Goal: Information Seeking & Learning: Learn about a topic

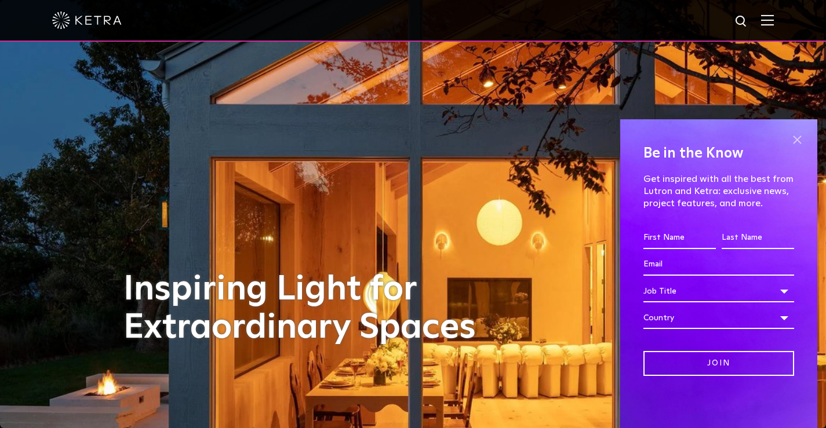
click at [798, 134] on span at bounding box center [796, 139] width 17 height 17
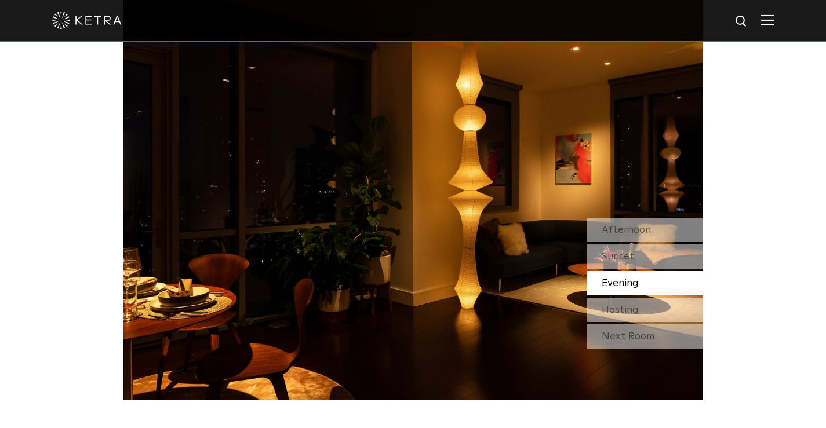
scroll to position [1043, 0]
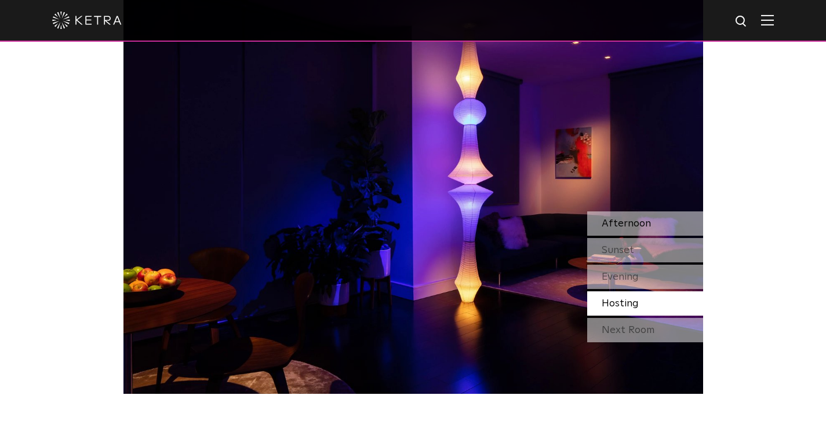
click at [640, 218] on span "Afternoon" at bounding box center [626, 223] width 49 height 10
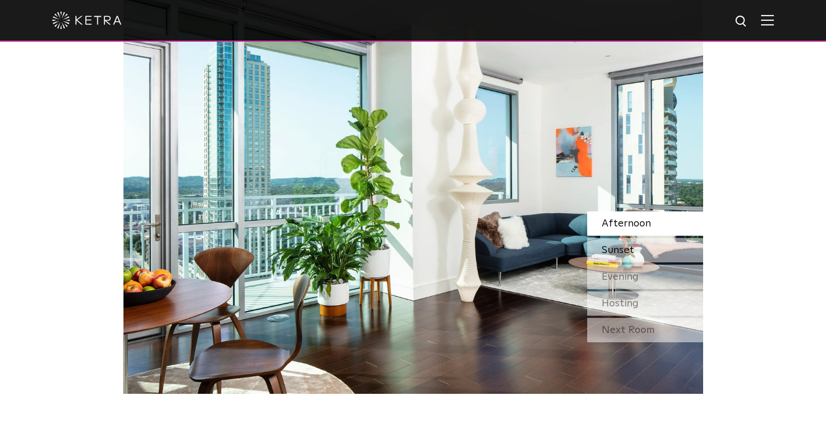
click at [635, 238] on div "Sunset" at bounding box center [645, 250] width 116 height 24
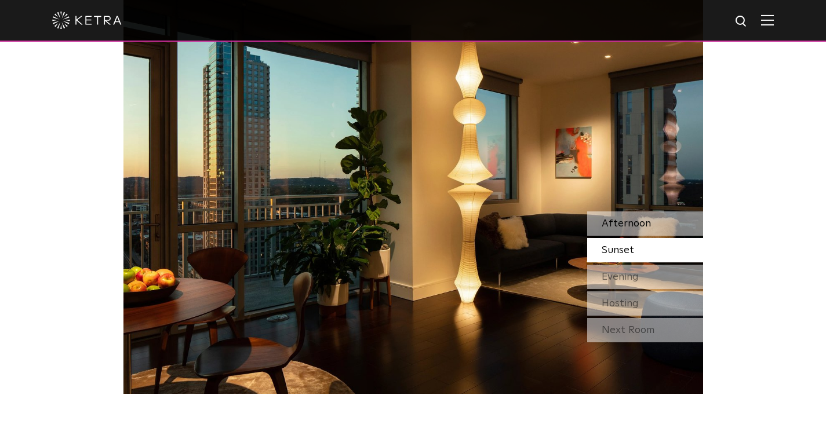
click at [636, 218] on span "Afternoon" at bounding box center [626, 223] width 49 height 10
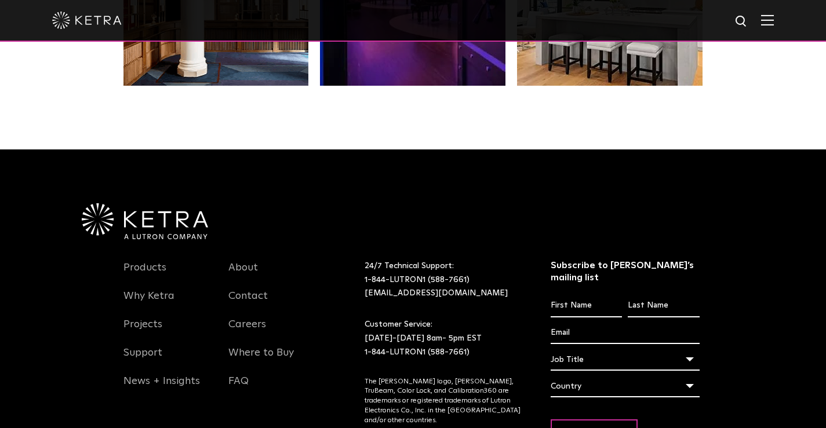
scroll to position [2376, 0]
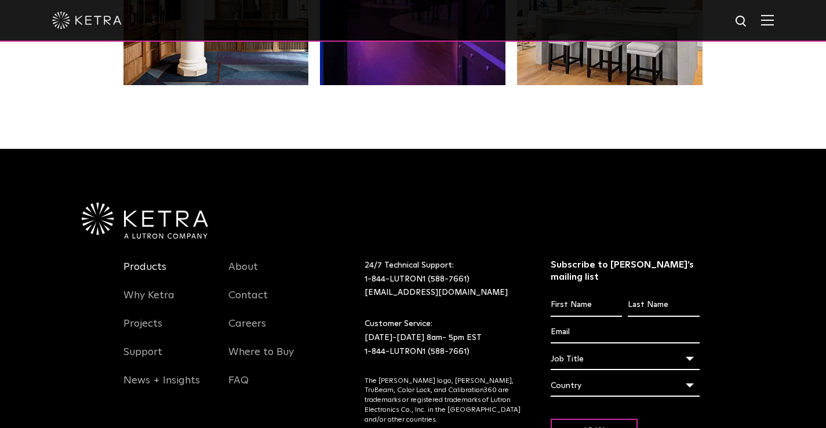
click at [145, 261] on link "Products" at bounding box center [144, 274] width 43 height 27
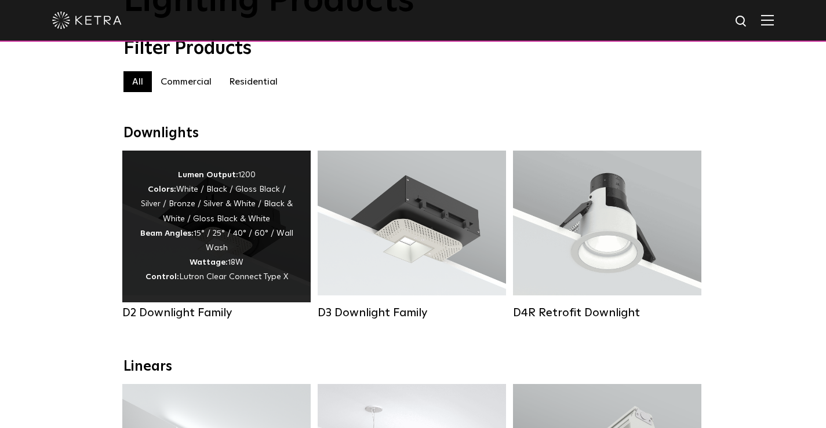
scroll to position [116, 0]
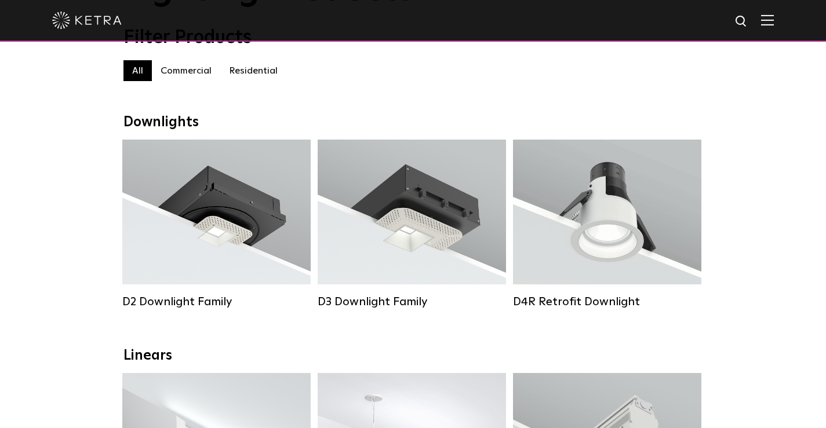
click at [245, 73] on label "Residential" at bounding box center [253, 70] width 66 height 21
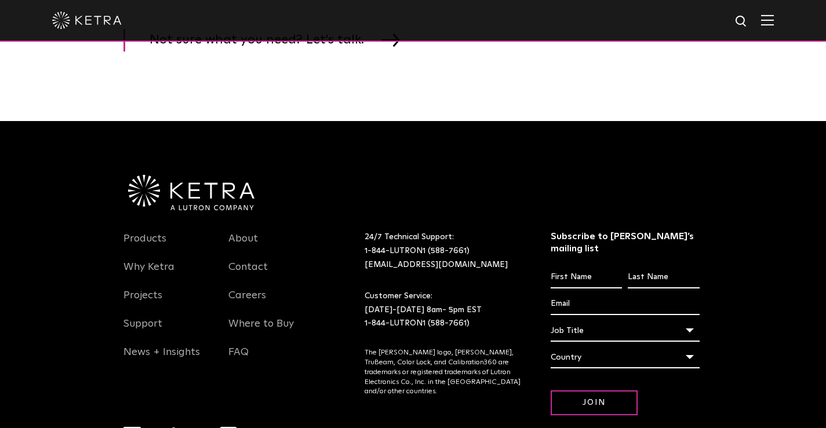
scroll to position [1855, 0]
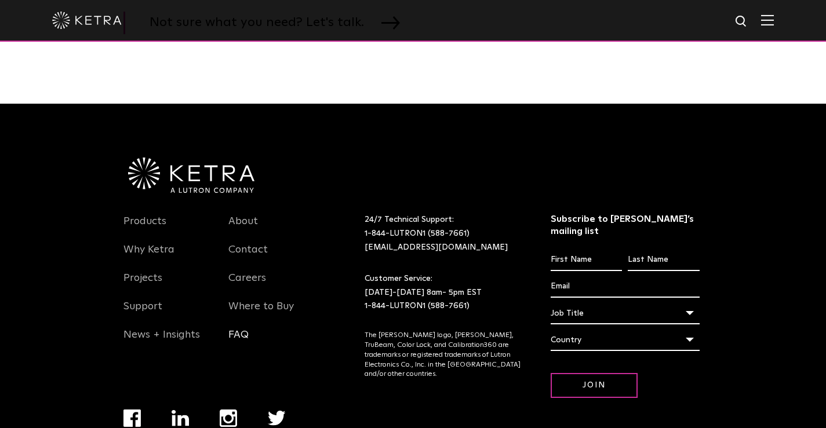
click at [238, 351] on link "FAQ" at bounding box center [238, 342] width 20 height 27
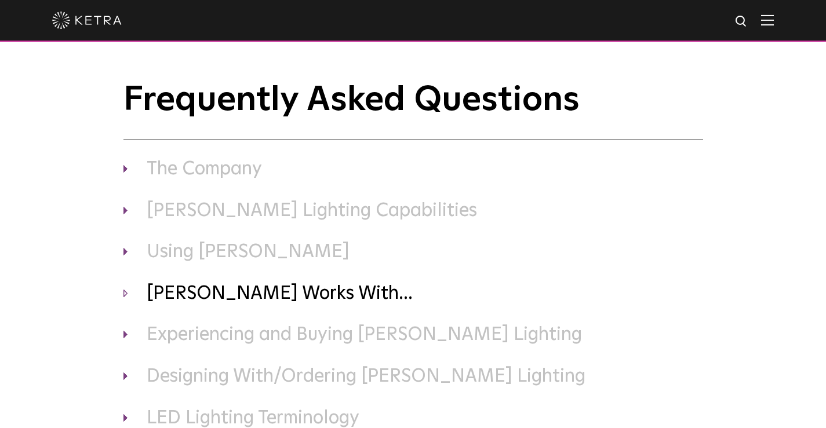
scroll to position [58, 0]
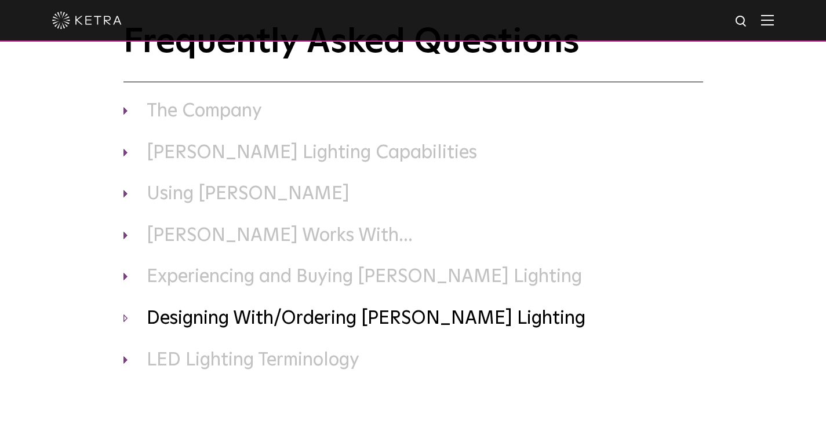
click at [260, 319] on h3 "Designing With/Ordering [PERSON_NAME] Lighting" at bounding box center [413, 319] width 580 height 24
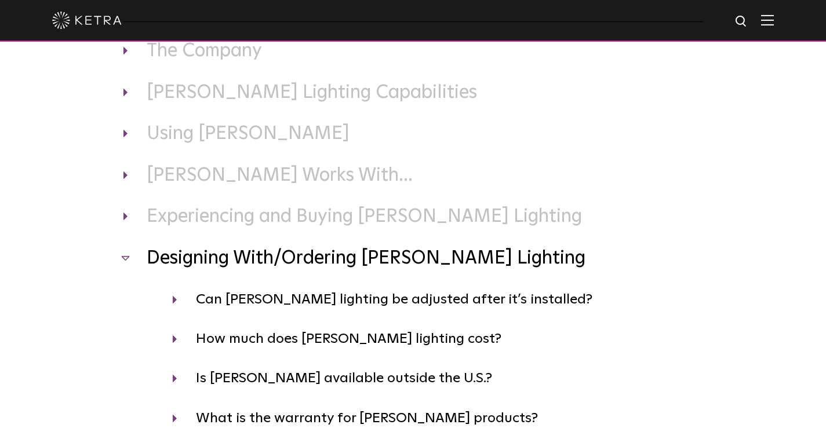
scroll to position [0, 0]
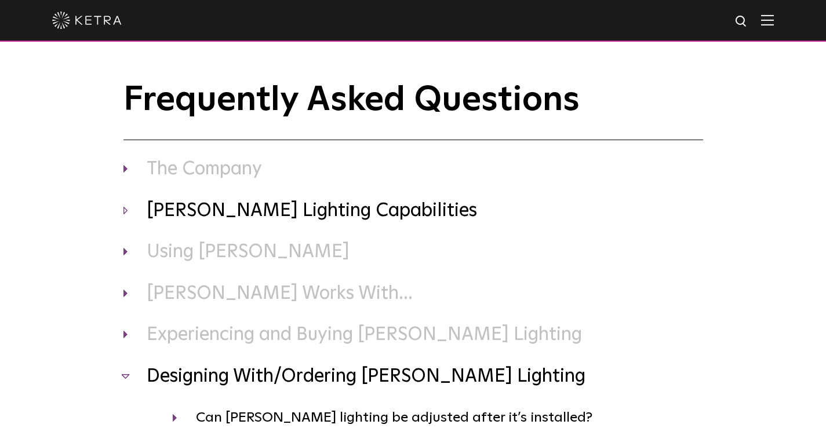
click at [279, 210] on h3 "[PERSON_NAME] Lighting Capabilities" at bounding box center [413, 211] width 580 height 24
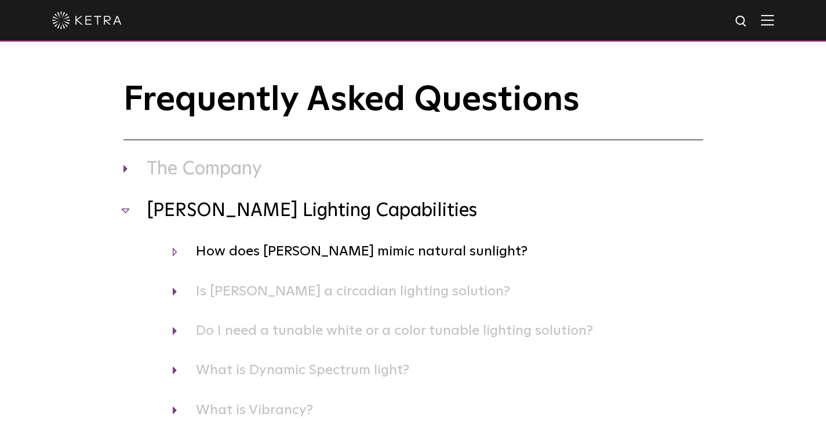
click at [383, 252] on h4 "How does [PERSON_NAME] mimic natural sunlight?" at bounding box center [438, 252] width 530 height 22
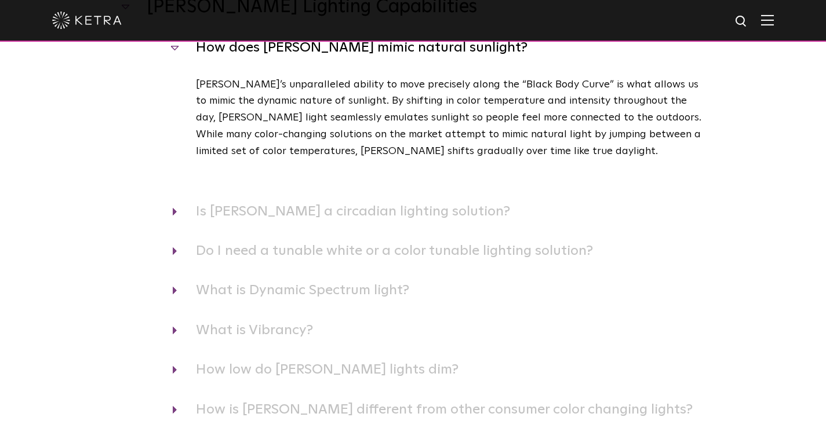
scroll to position [232, 0]
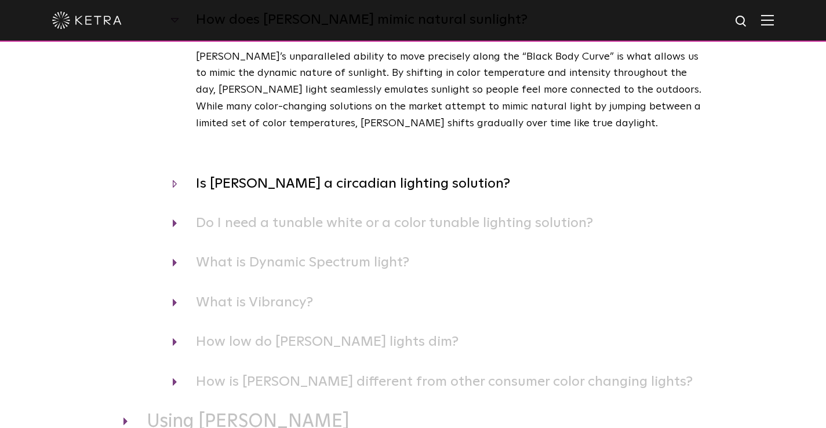
click at [387, 185] on h4 "Is [PERSON_NAME] a circadian lighting solution?" at bounding box center [438, 184] width 530 height 22
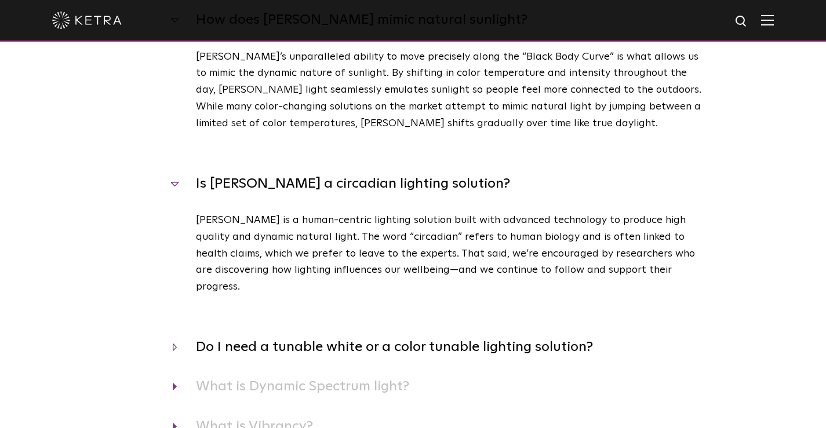
click at [297, 336] on h4 "Do I need a tunable white or a color tunable lighting solution?" at bounding box center [438, 347] width 530 height 22
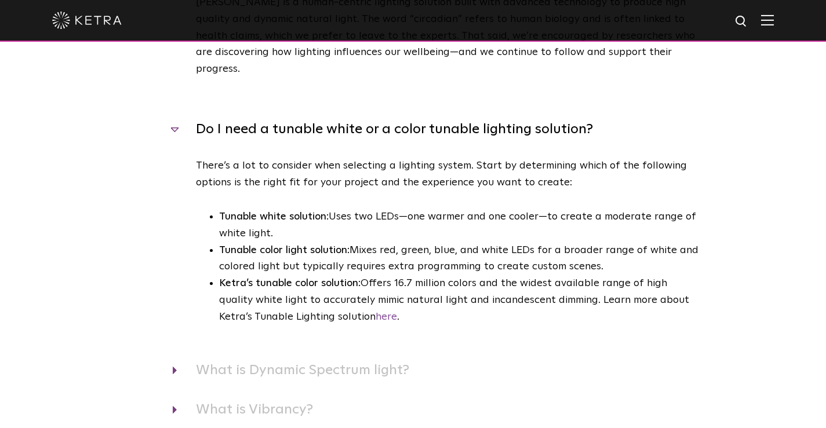
scroll to position [464, 0]
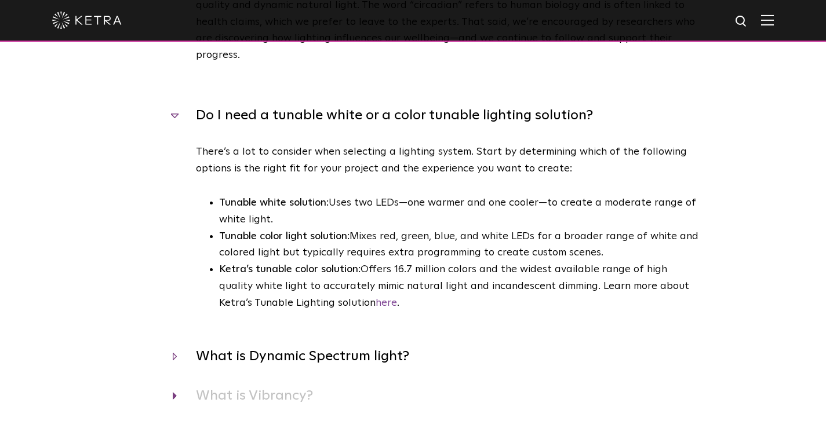
click at [297, 345] on h4 "What is Dynamic Spectrum light?" at bounding box center [438, 356] width 530 height 22
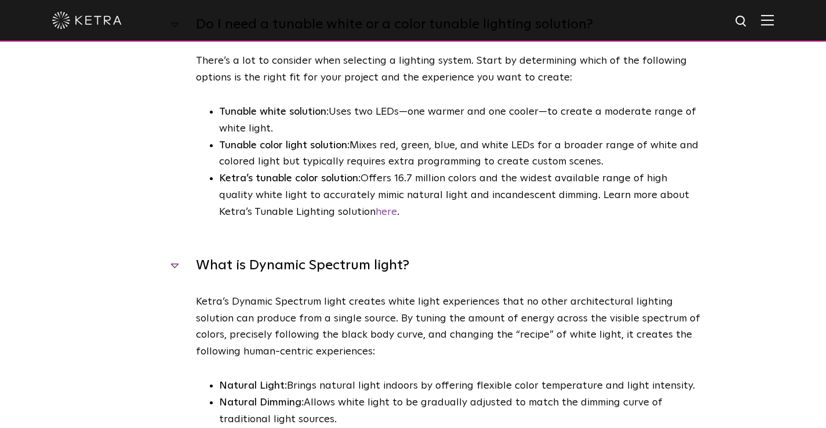
scroll to position [638, 0]
